Goal: Information Seeking & Learning: Compare options

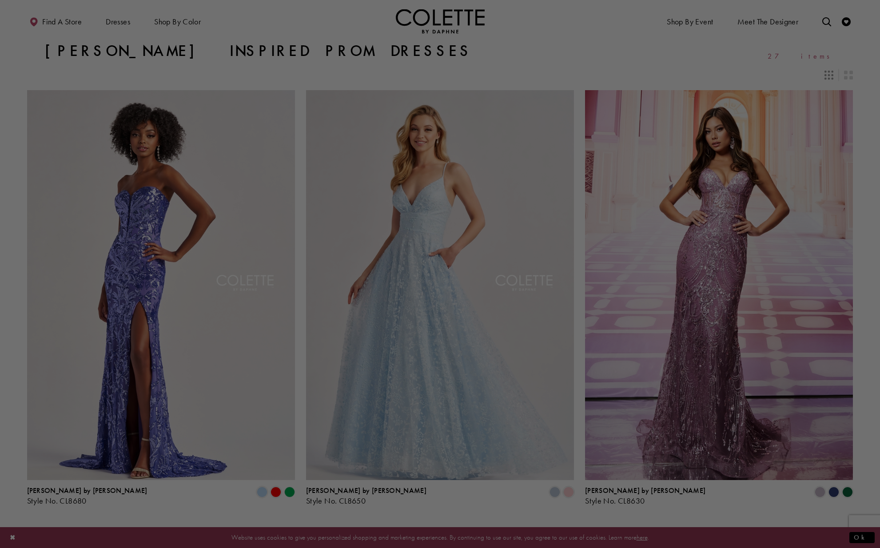
click at [552, 244] on img "Visit Colette by Daphne Style No. CL8650 Page" at bounding box center [440, 285] width 268 height 390
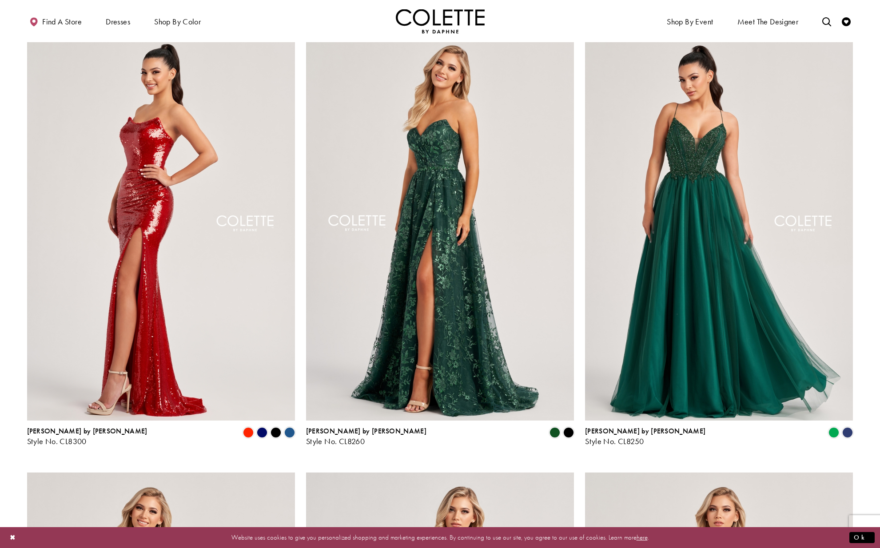
scroll to position [936, 0]
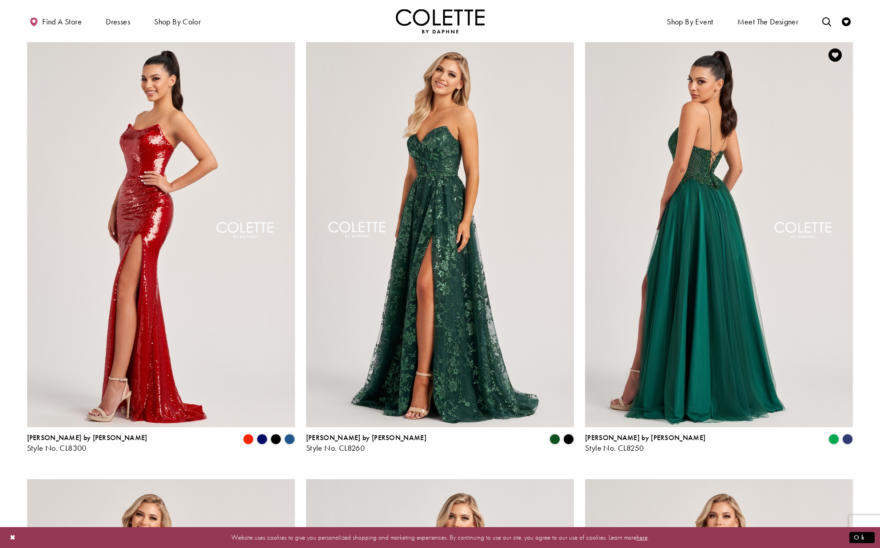
click at [752, 249] on img "Visit Colette by Daphne Style No. CL8250 Page" at bounding box center [719, 232] width 268 height 390
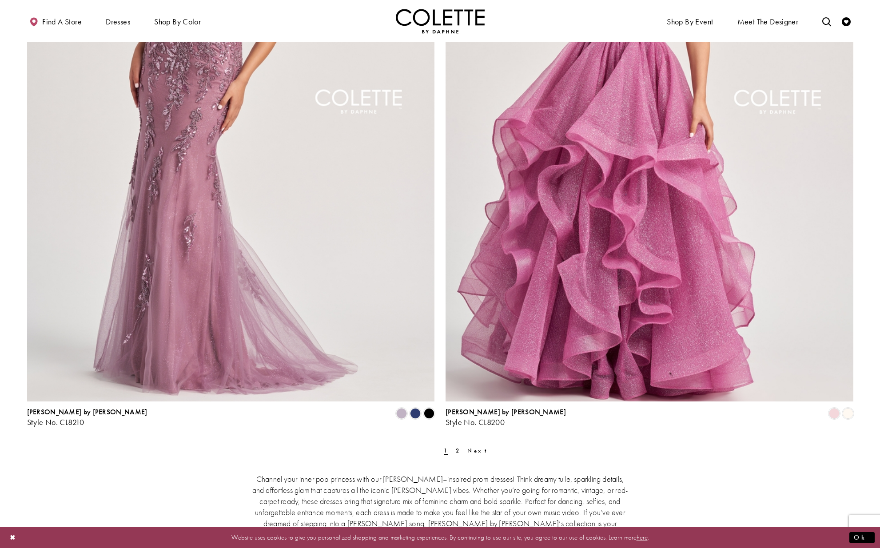
scroll to position [2066, 0]
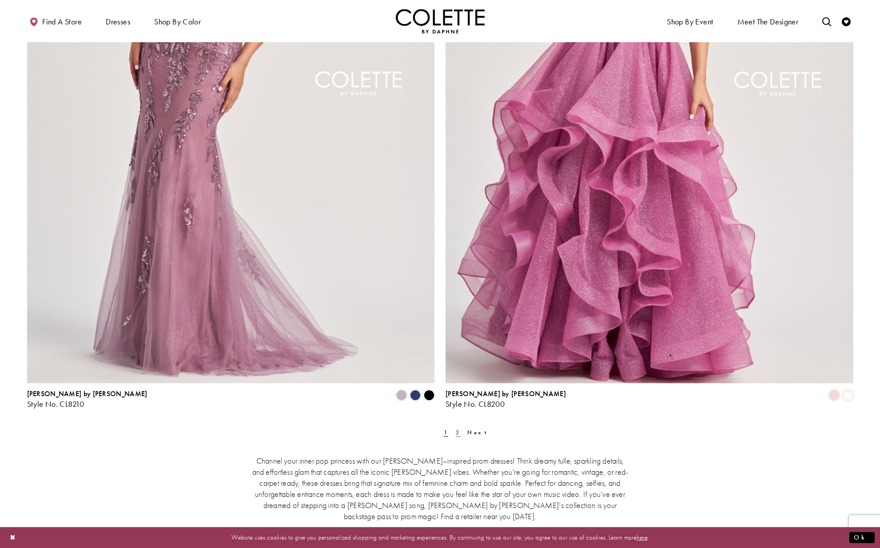
click at [453, 432] on link "2" at bounding box center [458, 432] width 10 height 13
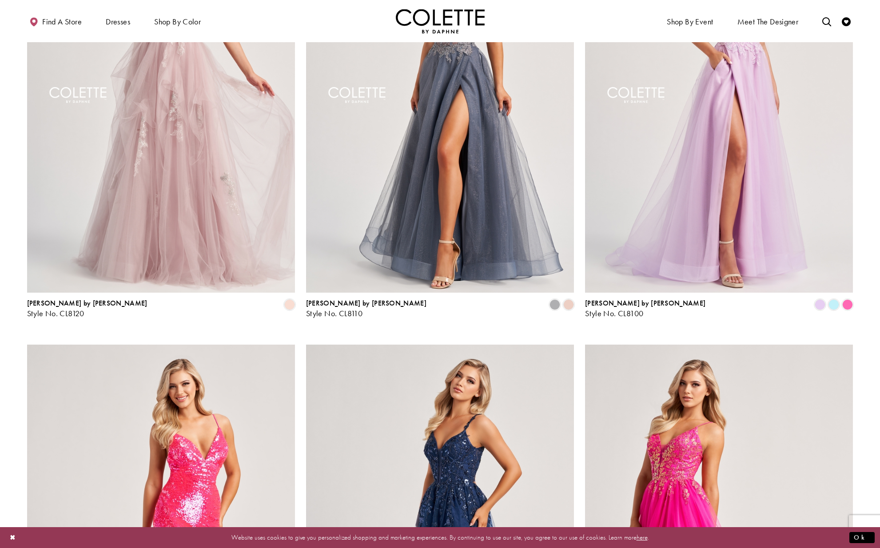
scroll to position [1065, 0]
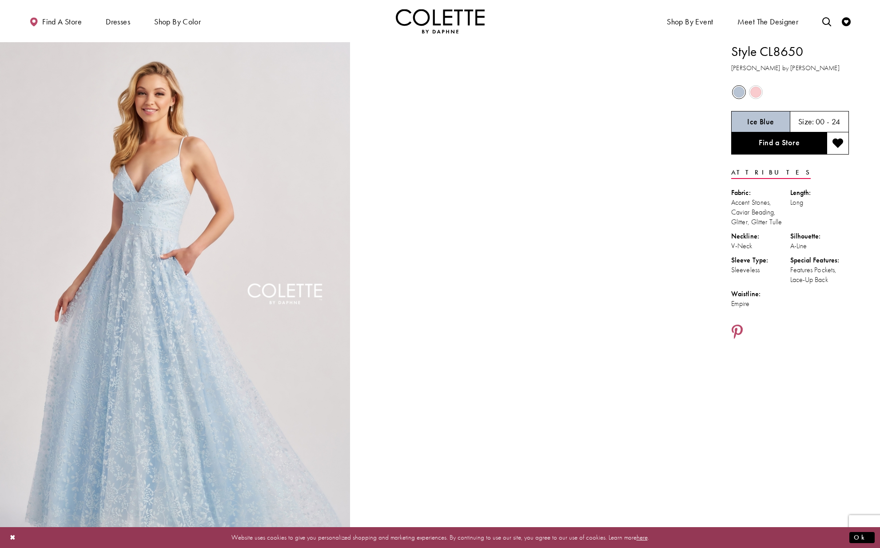
click at [758, 92] on span "Product color controls state depends on size chosen" at bounding box center [755, 92] width 11 height 11
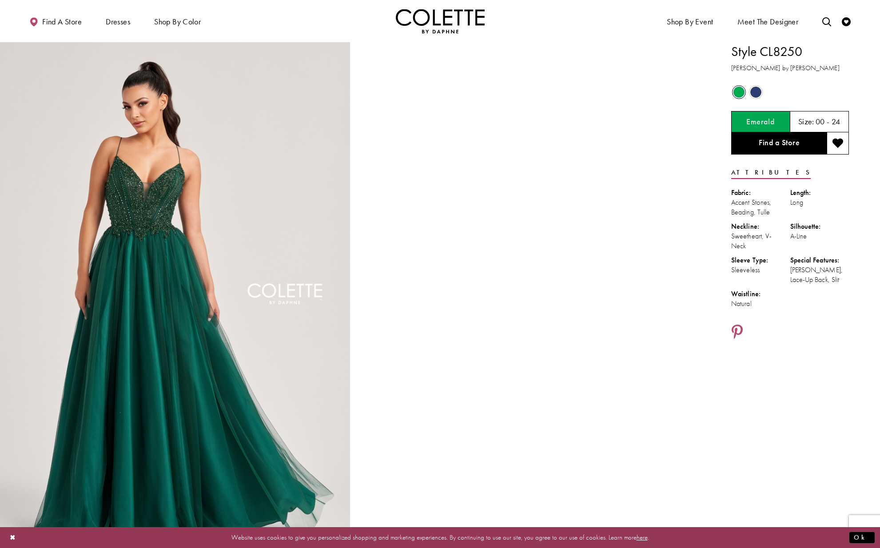
click at [758, 96] on span "Product color controls state depends on size chosen" at bounding box center [755, 92] width 11 height 11
